Goal: Task Accomplishment & Management: Use online tool/utility

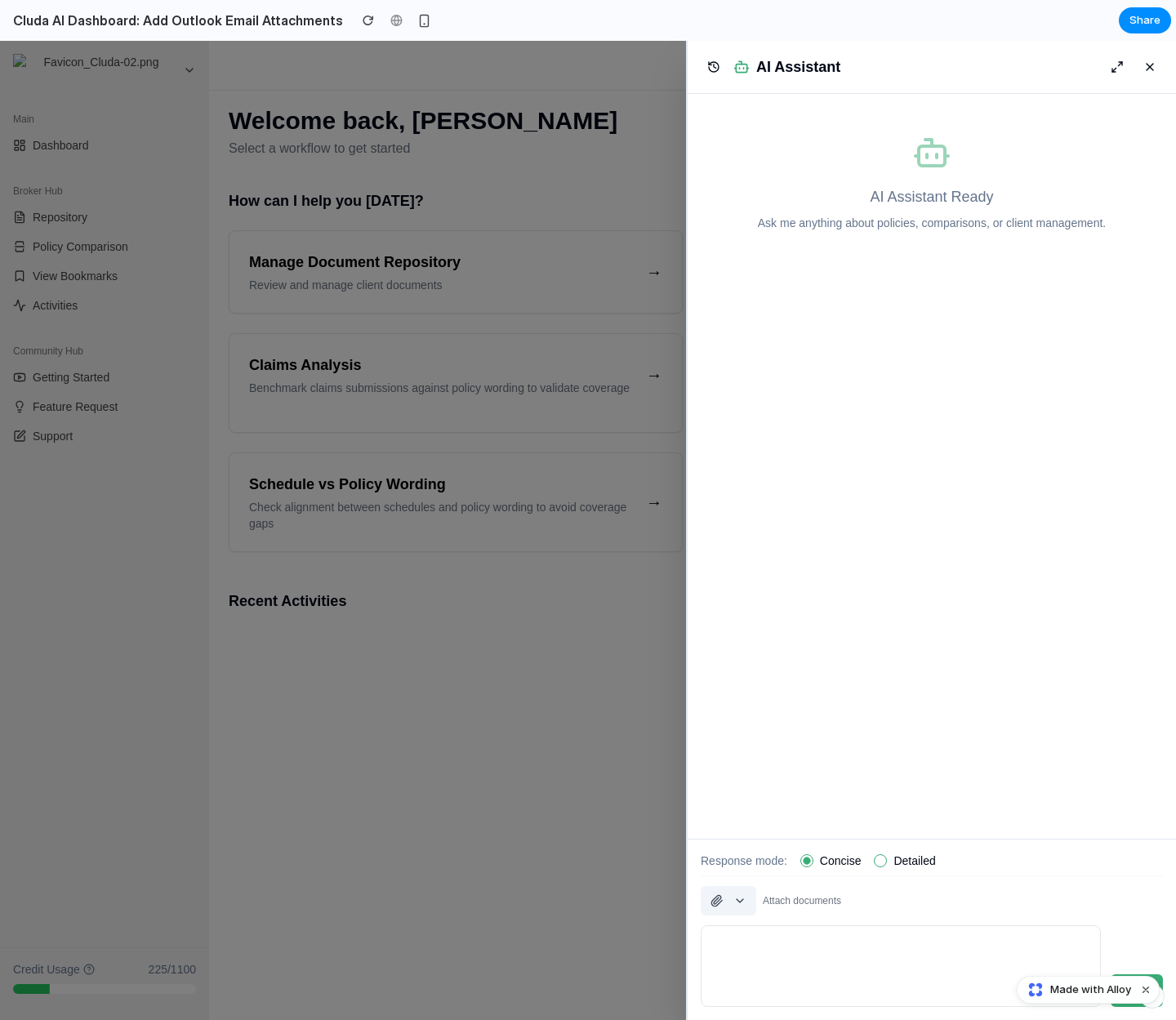
click at [746, 902] on button "button" at bounding box center [728, 901] width 55 height 29
click at [753, 990] on span "Attach from Outlook" at bounding box center [787, 995] width 101 height 16
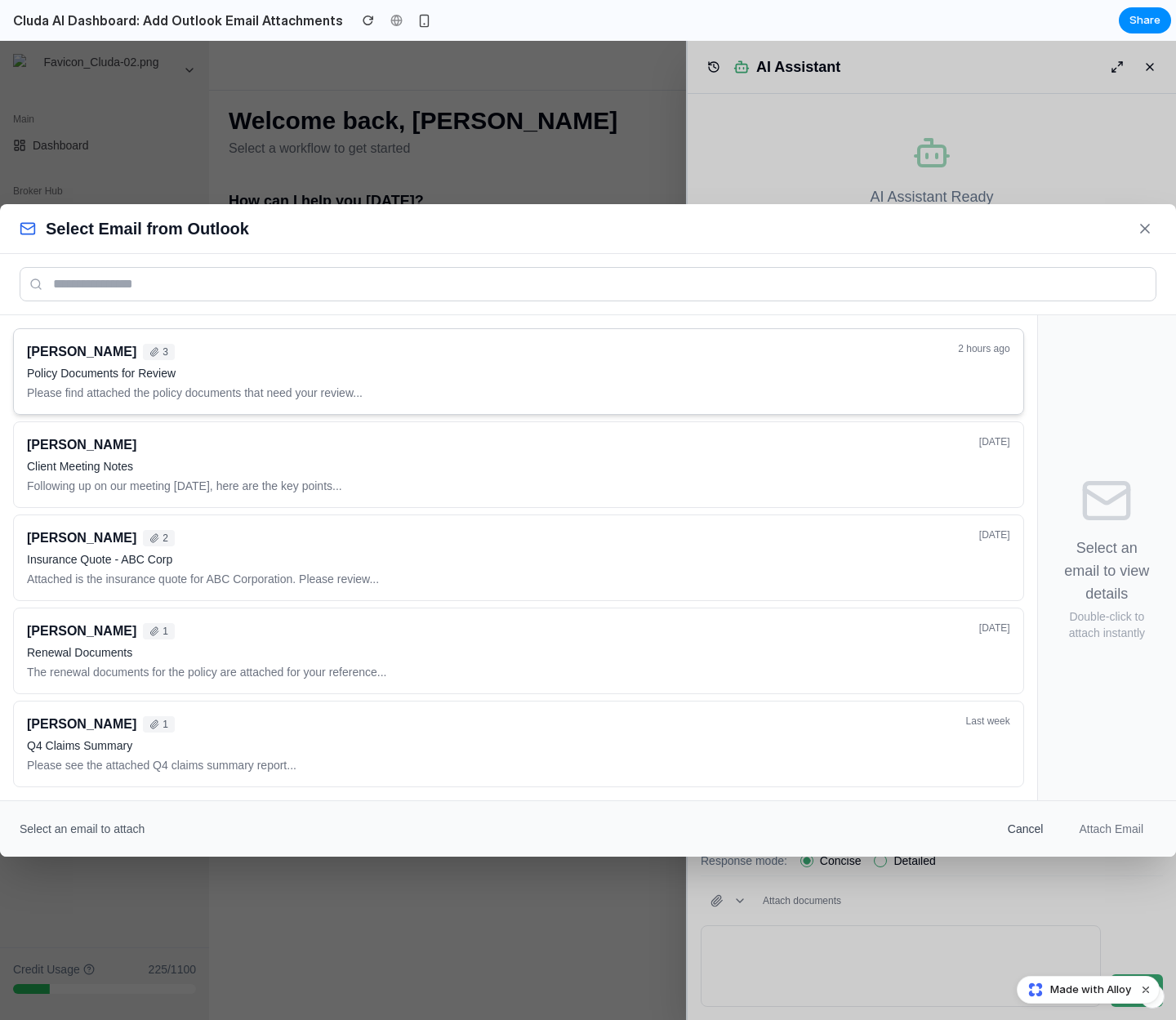
click at [315, 396] on p "Please find attached the policy documents that need your review..." at bounding box center [487, 392] width 921 height 16
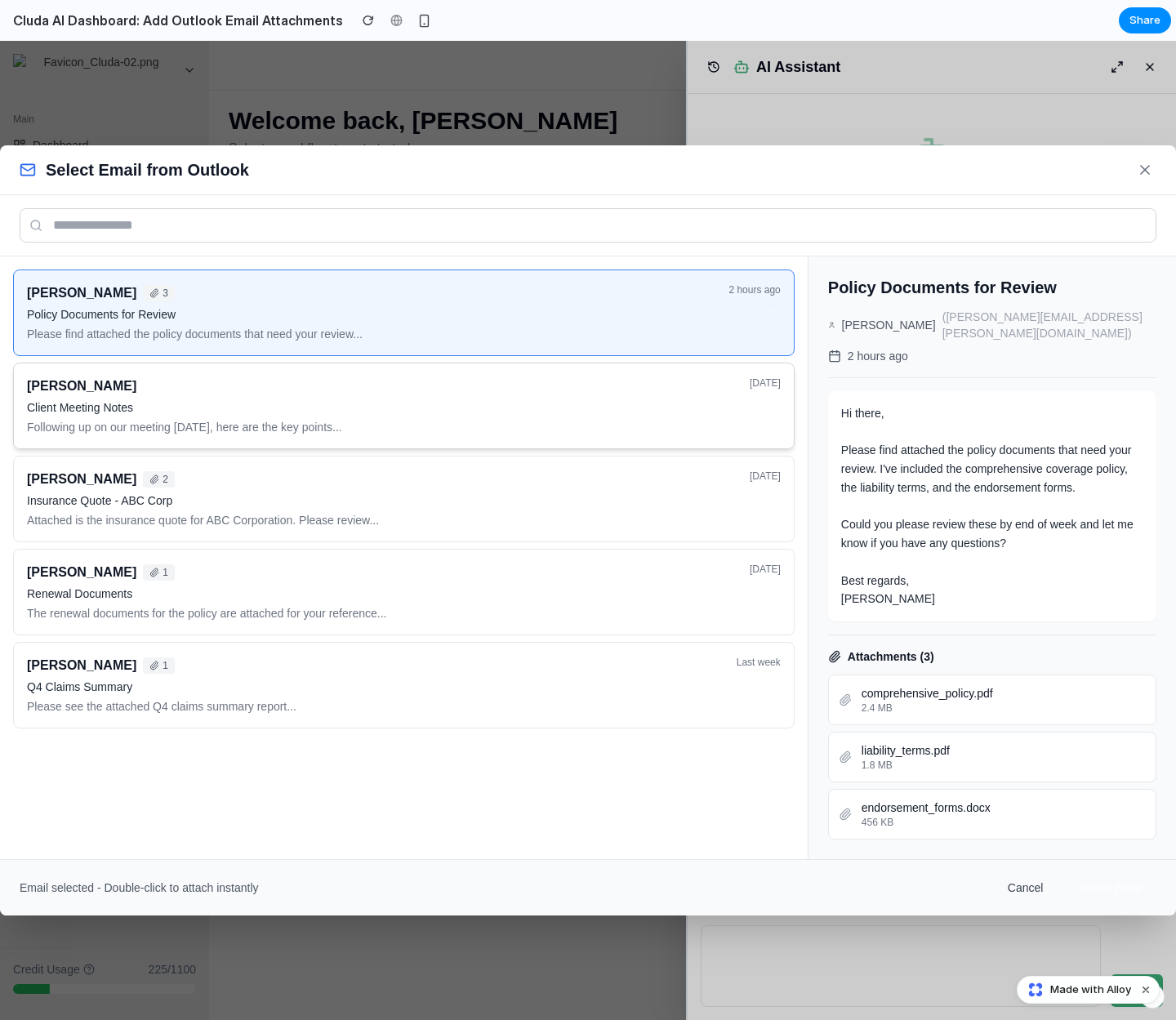
click at [320, 396] on div "[PERSON_NAME]" at bounding box center [383, 386] width 713 height 20
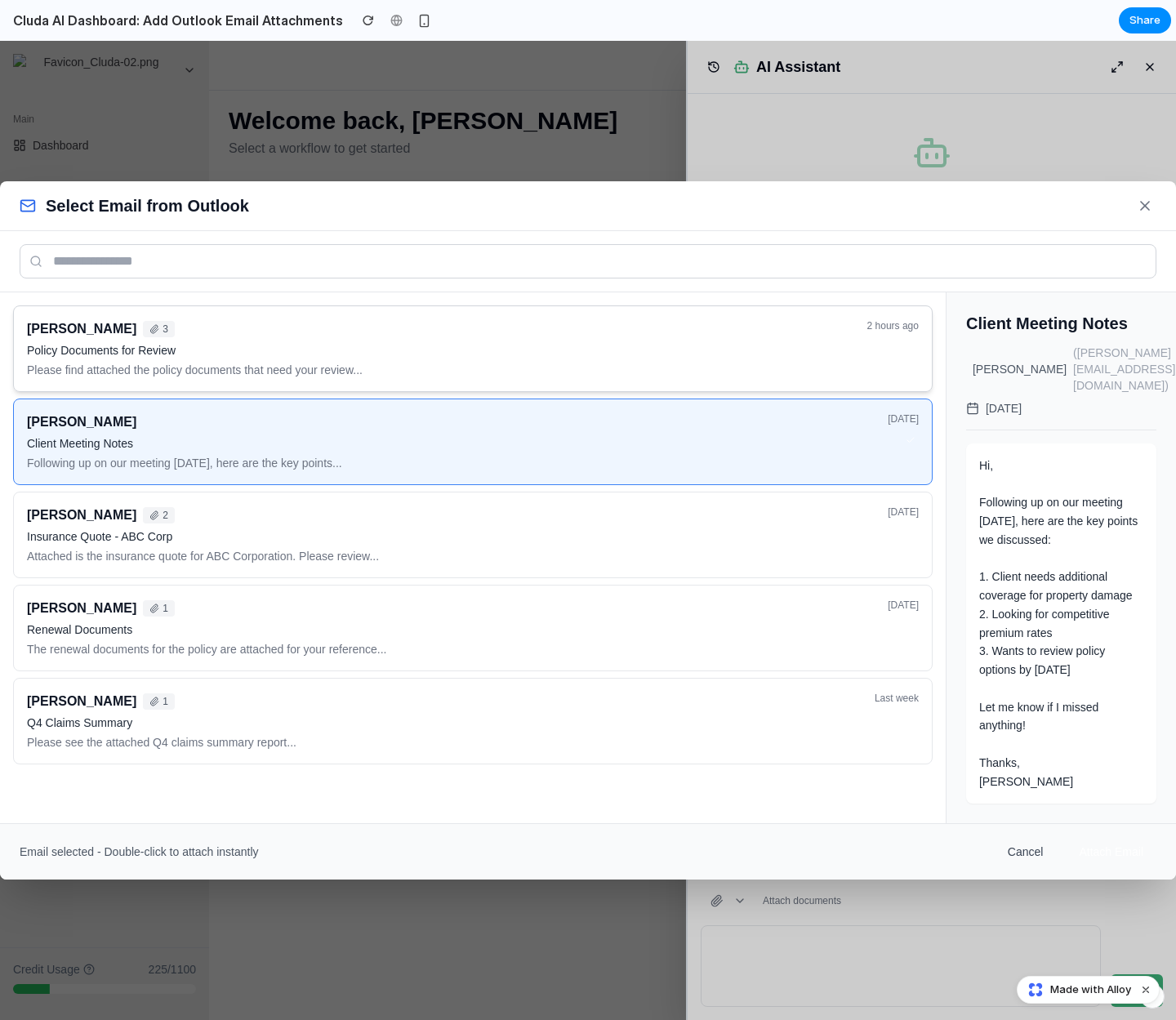
click at [329, 359] on p "Policy Documents for Review" at bounding box center [442, 350] width 830 height 16
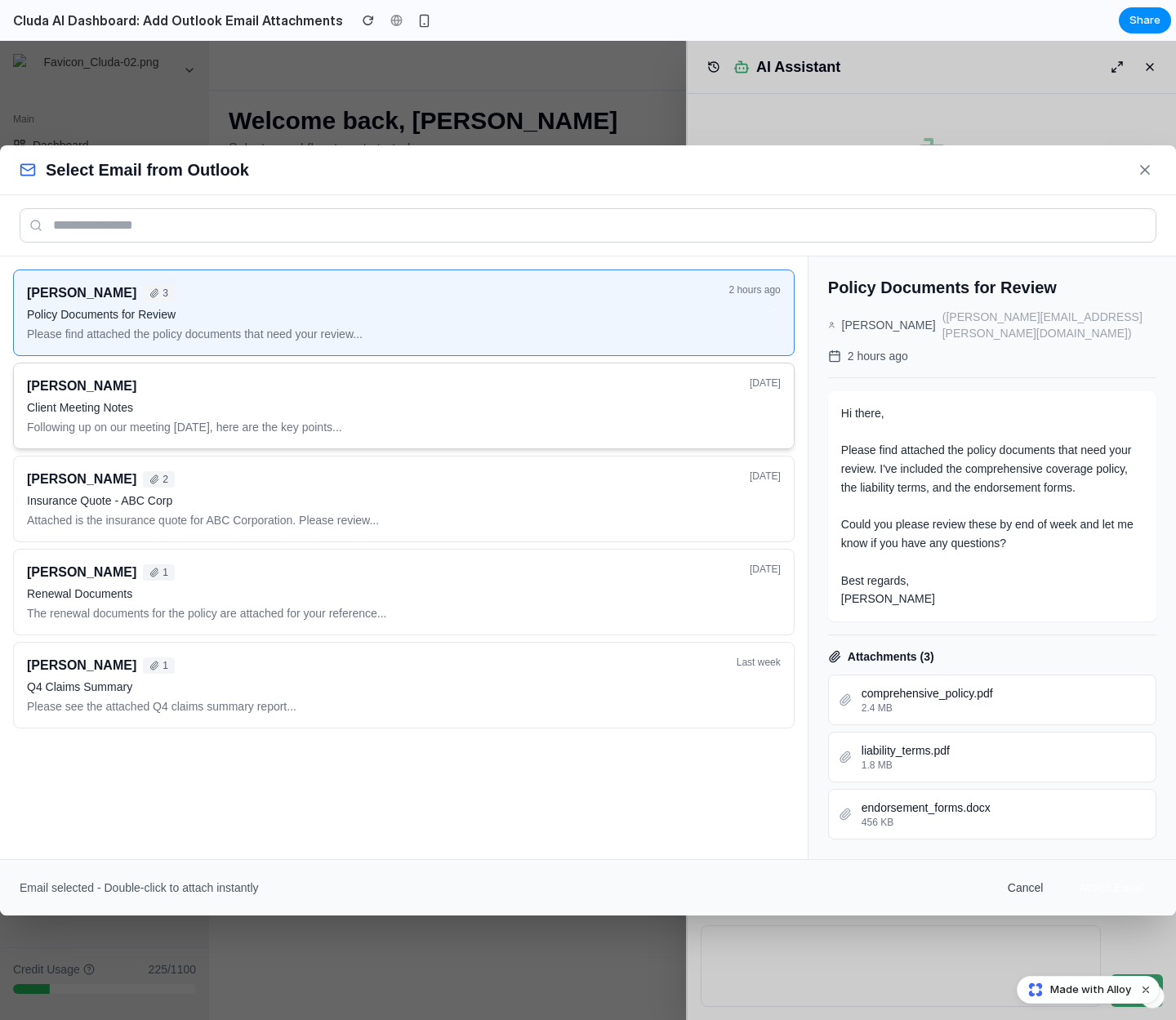
click at [323, 396] on div "[PERSON_NAME]" at bounding box center [383, 386] width 713 height 20
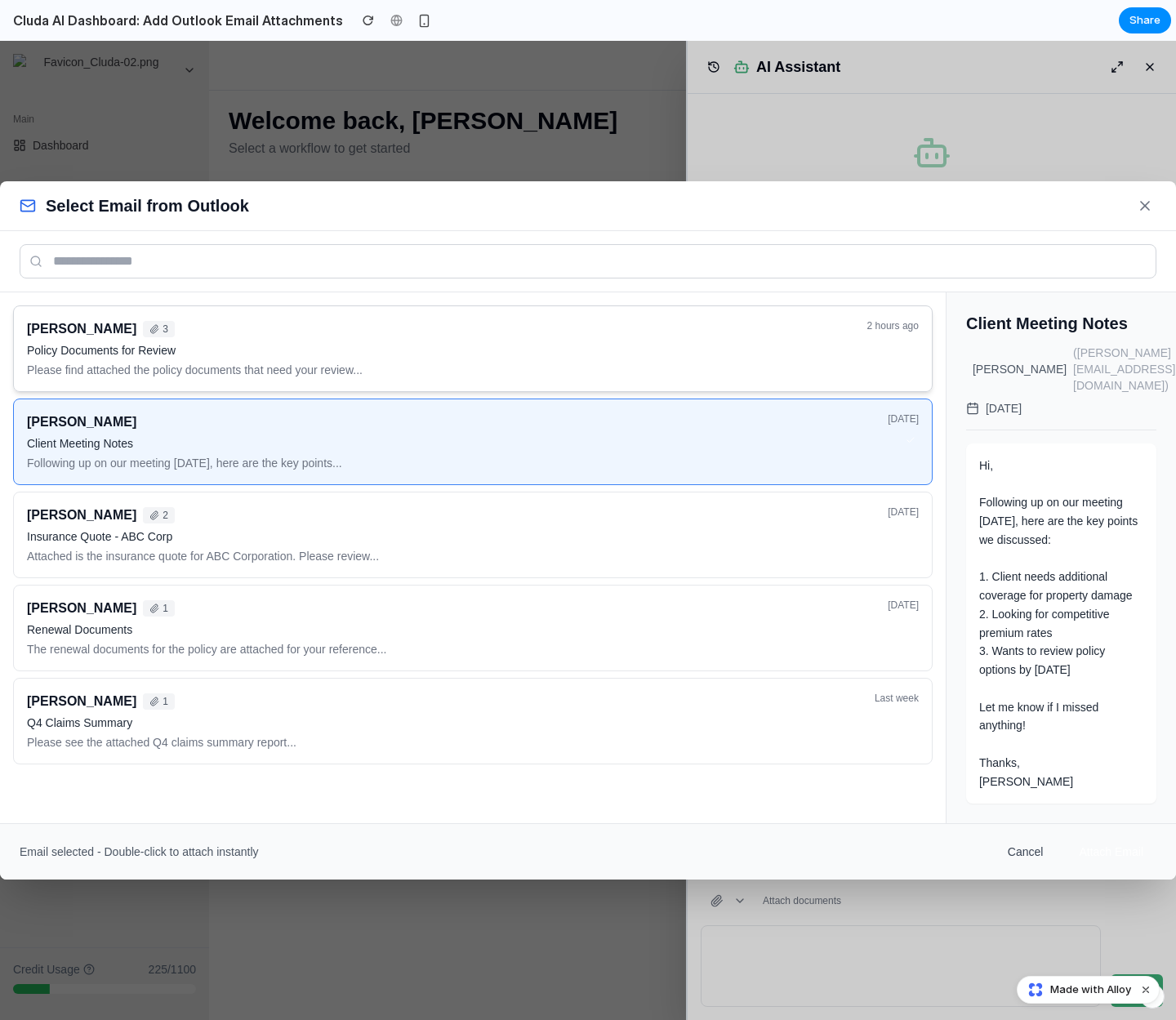
click at [366, 359] on p "Policy Documents for Review" at bounding box center [442, 350] width 830 height 16
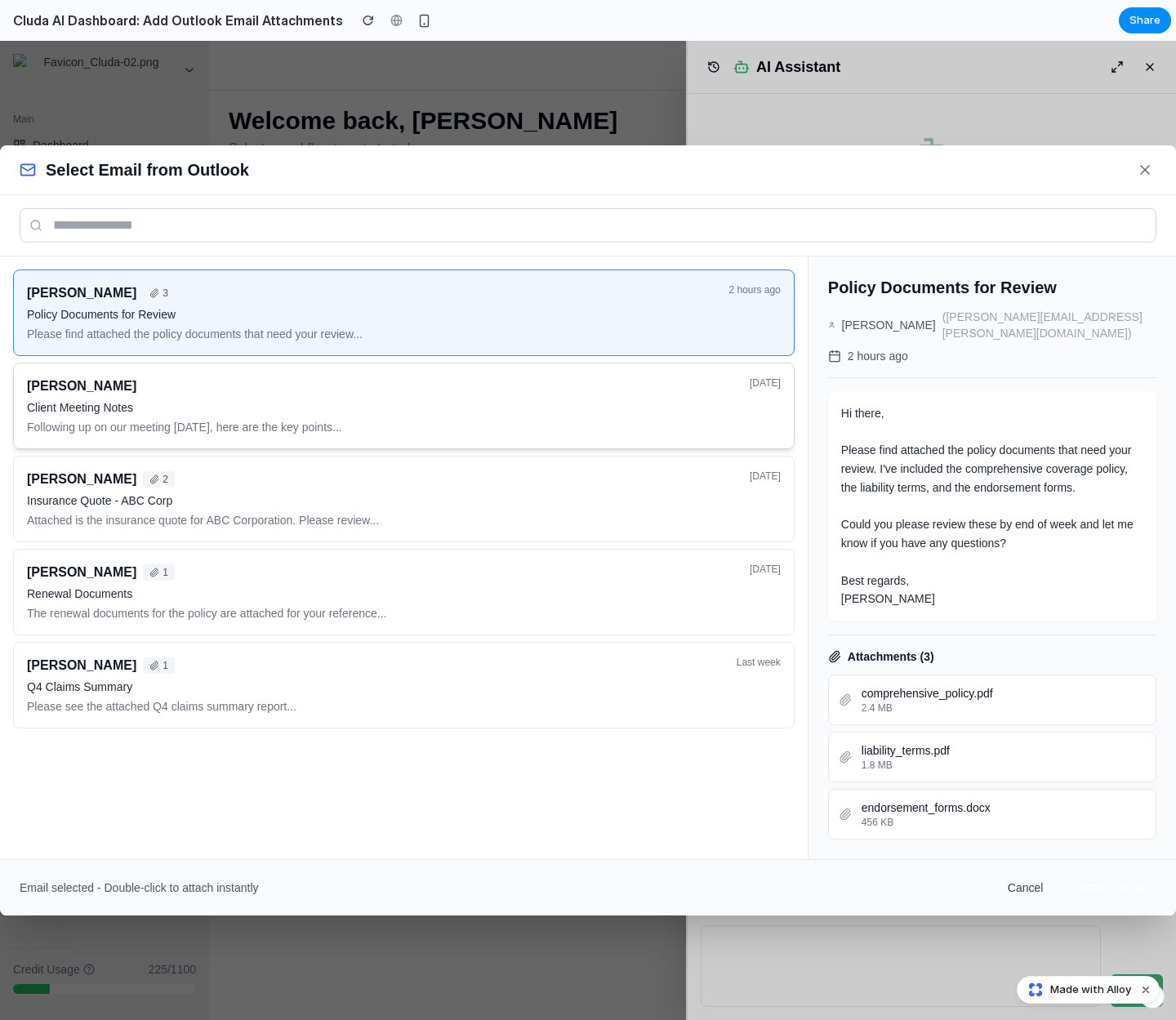
click at [366, 409] on div "[PERSON_NAME] Client Meeting Notes Following up on our meeting [DATE], here are…" at bounding box center [383, 406] width 713 height 59
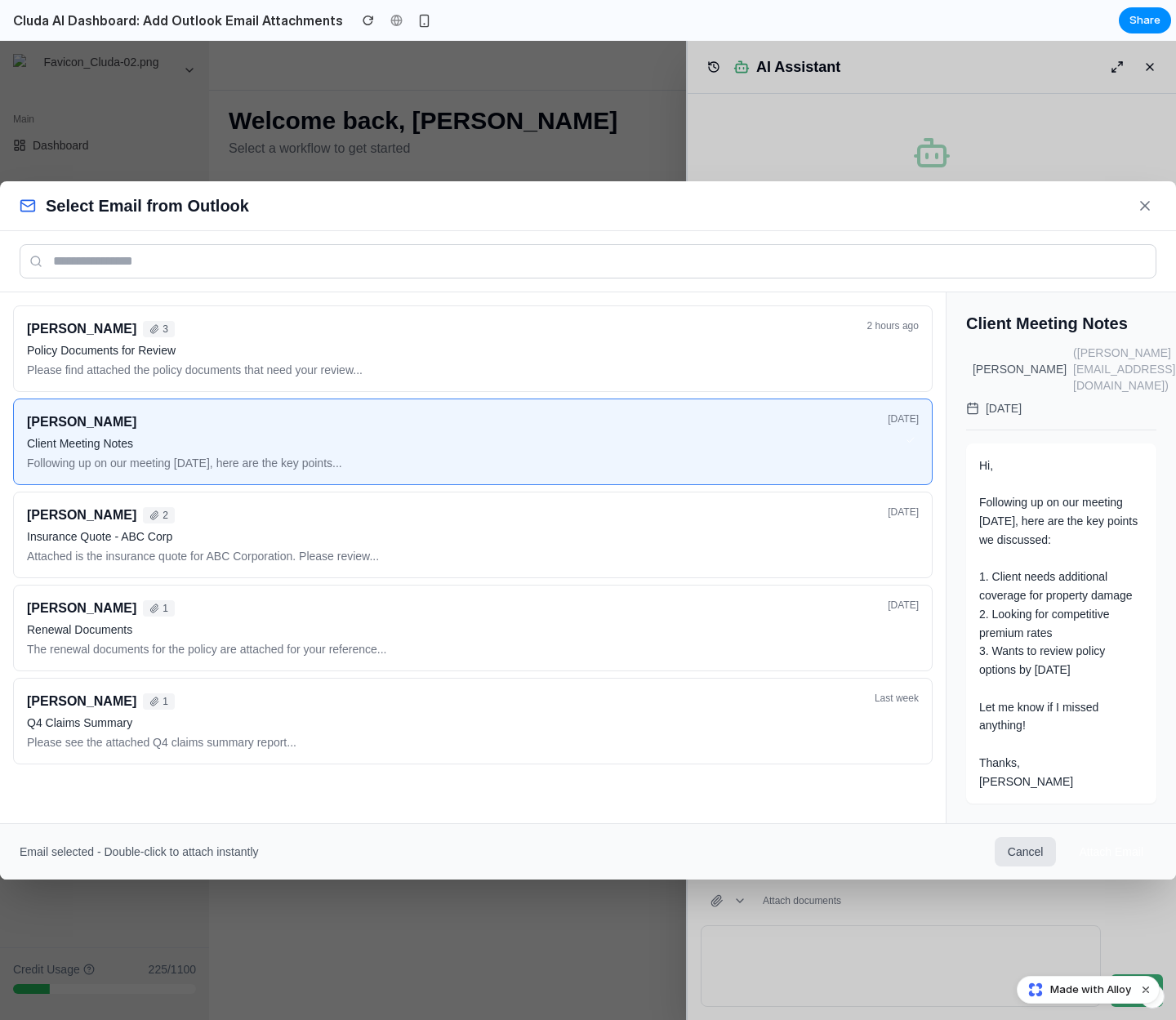
click at [1011, 838] on button "Cancel" at bounding box center [1026, 852] width 62 height 29
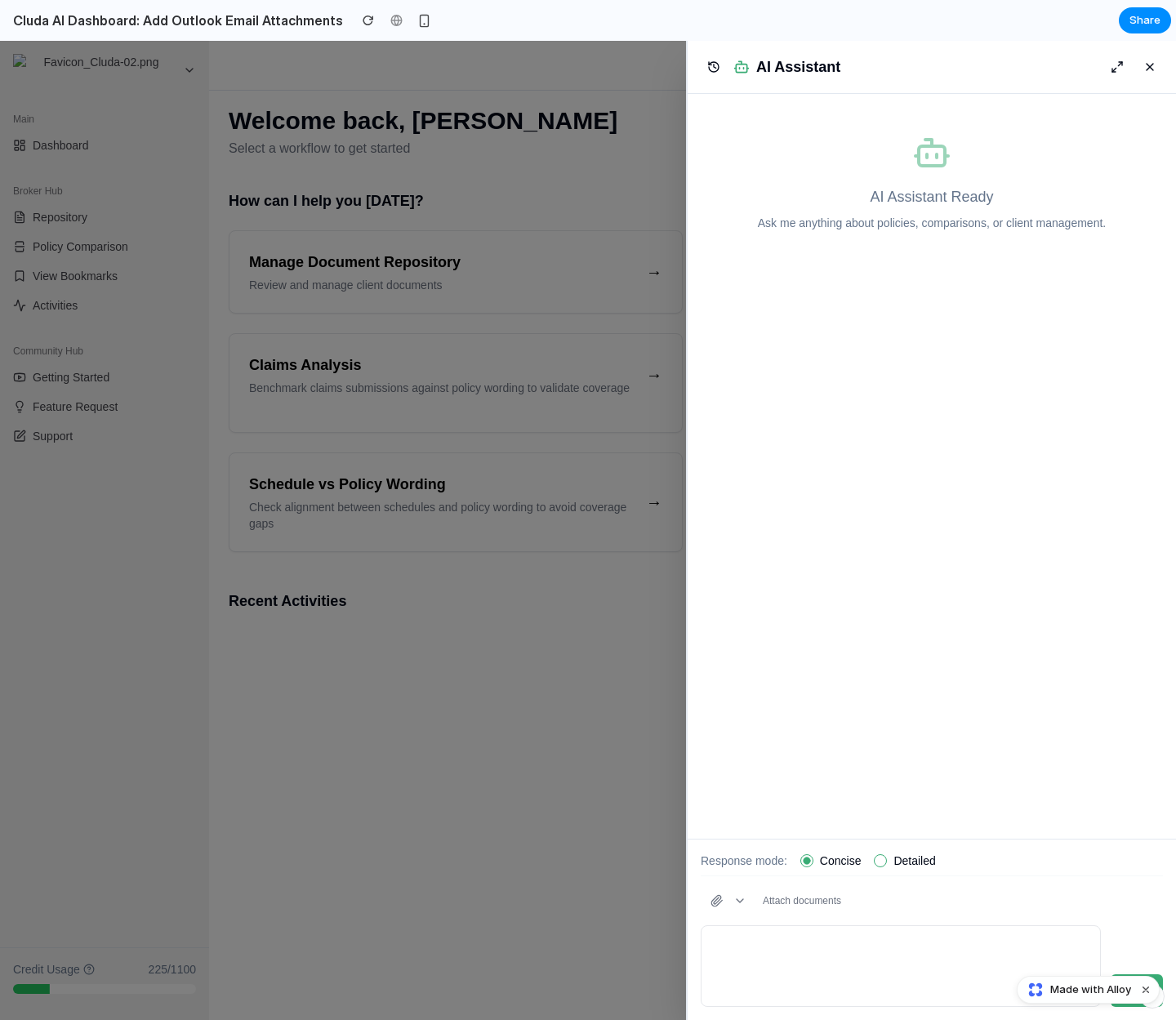
click at [1026, 881] on div "Response mode: Concise Detailed Attach documents" at bounding box center [931, 930] width 488 height 182
click at [779, 902] on span "Attach documents" at bounding box center [802, 901] width 79 height 13
click at [733, 900] on button "button" at bounding box center [728, 901] width 55 height 29
click at [749, 994] on span "Attach from Outlook" at bounding box center [787, 995] width 101 height 16
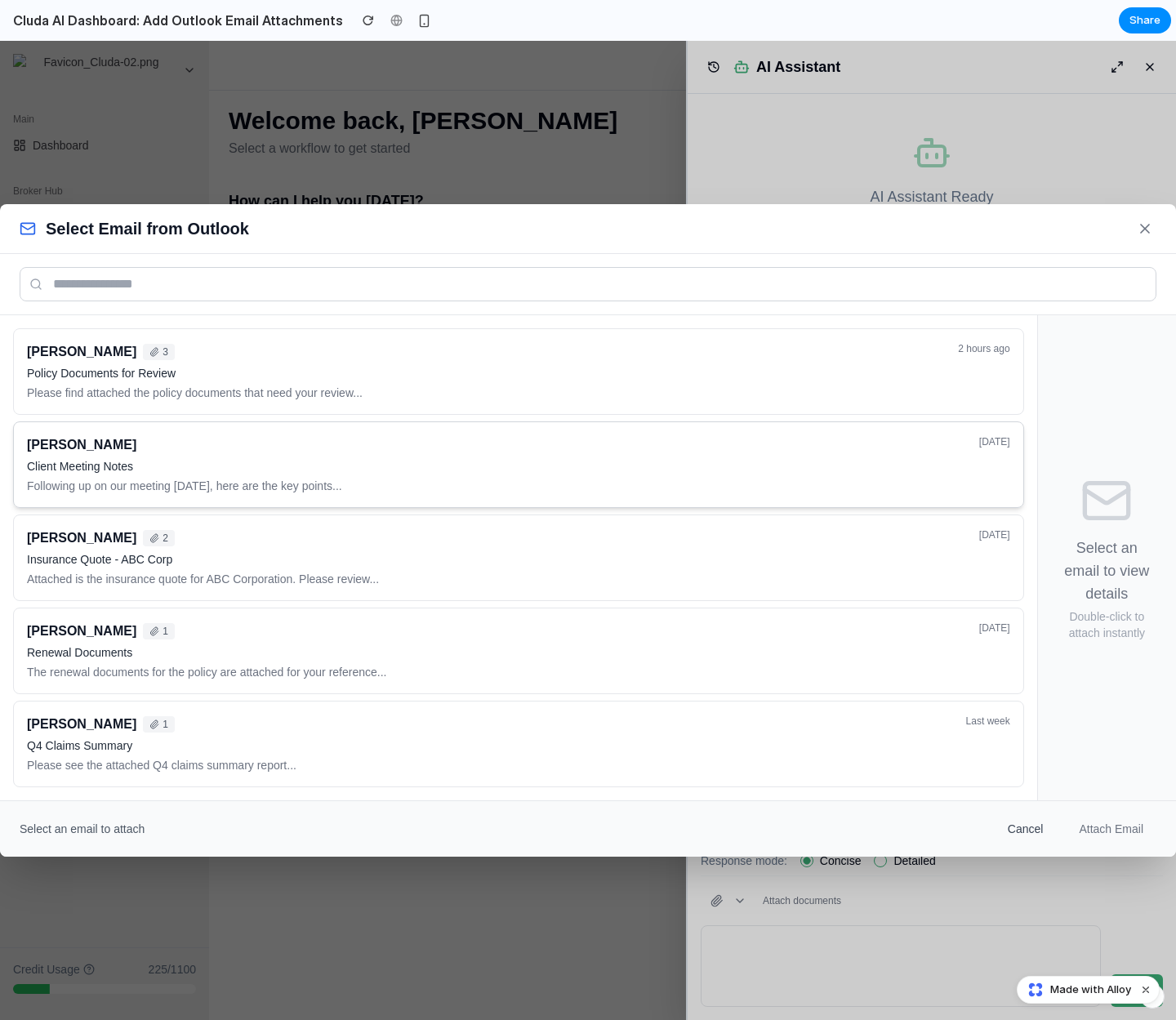
click at [854, 464] on p "Client Meeting Notes" at bounding box center [498, 466] width 943 height 16
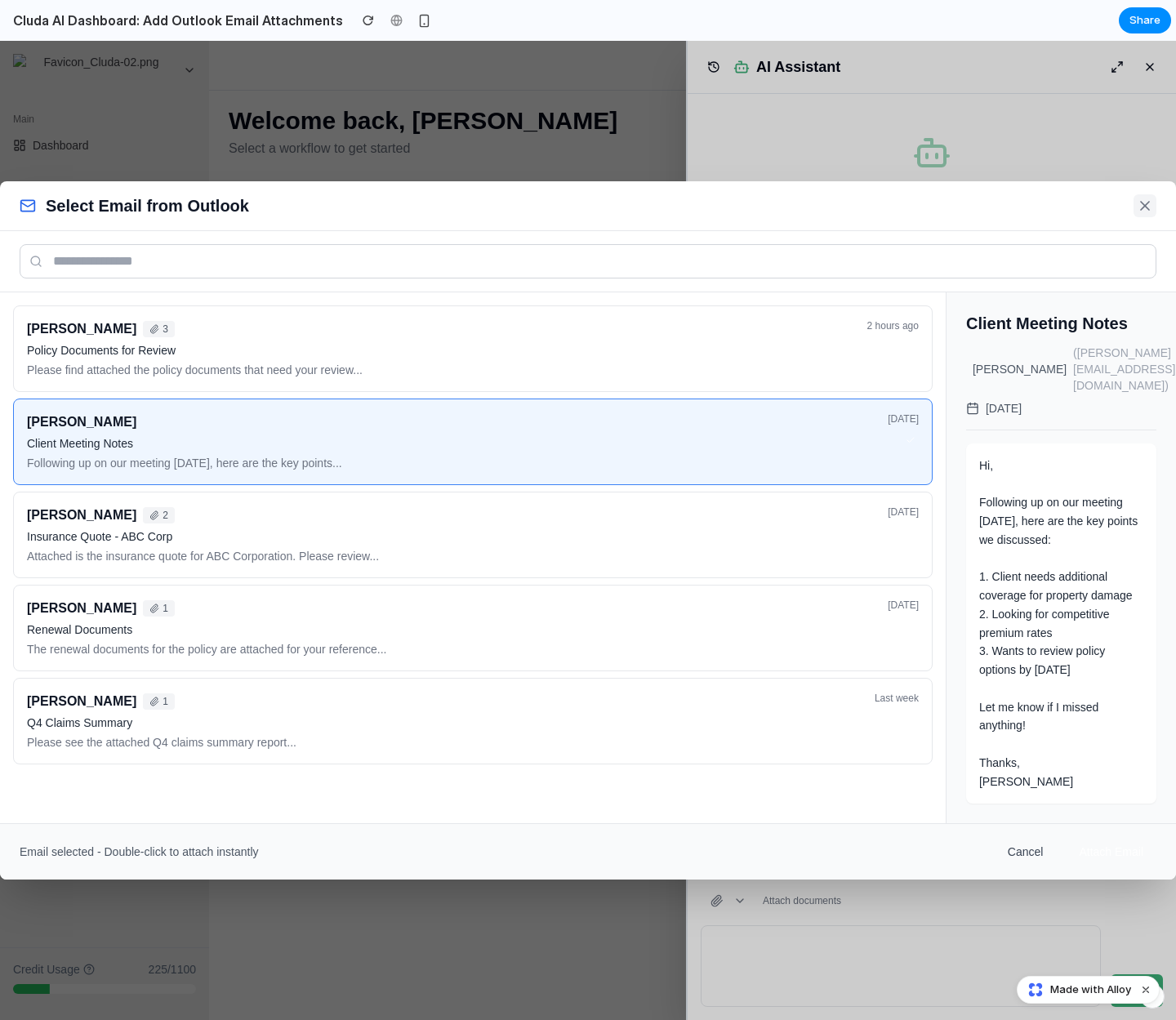
click at [1142, 210] on icon at bounding box center [1144, 205] width 8 height 8
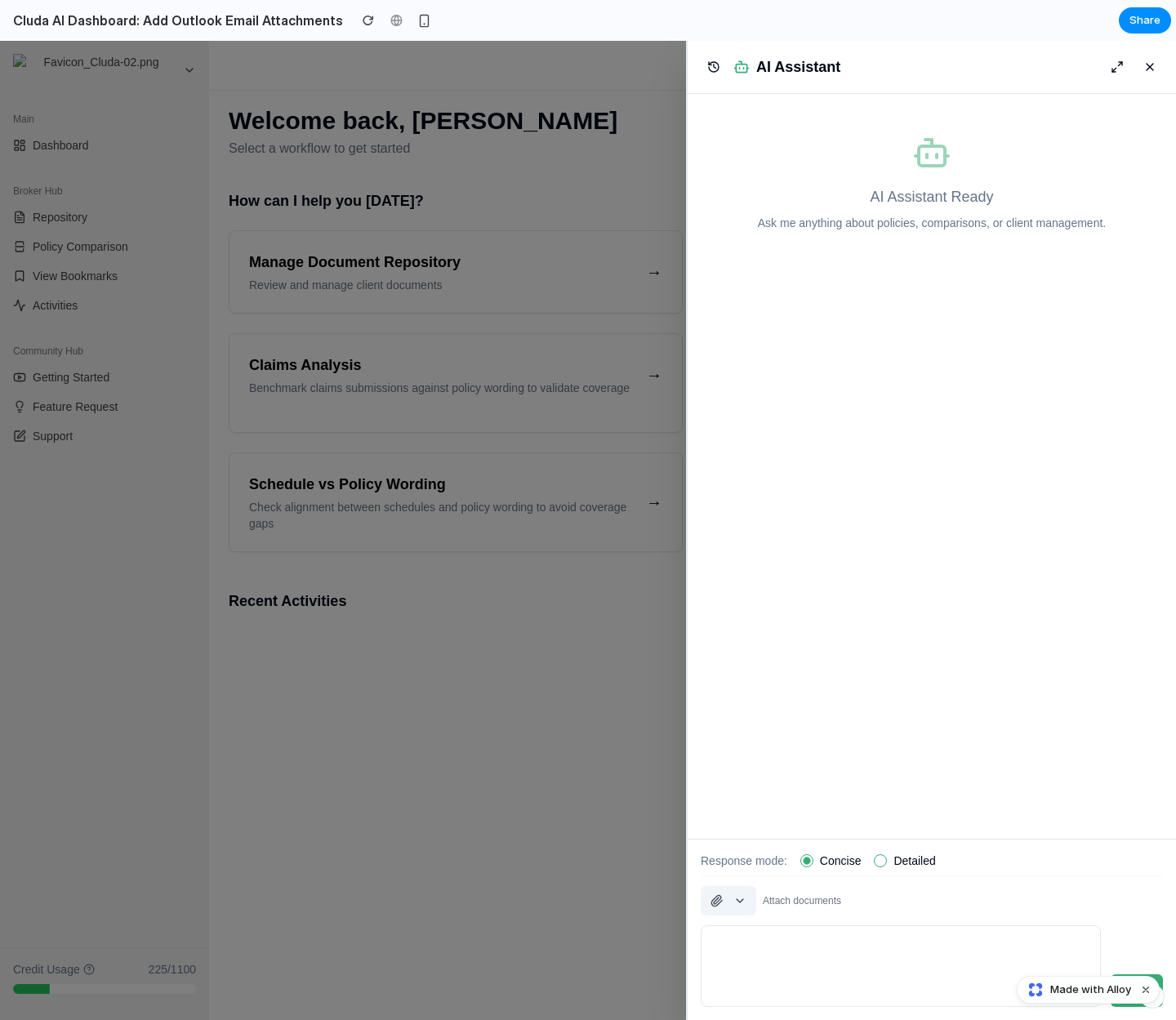
click at [732, 898] on button "button" at bounding box center [728, 901] width 55 height 29
